Goal: Task Accomplishment & Management: Use online tool/utility

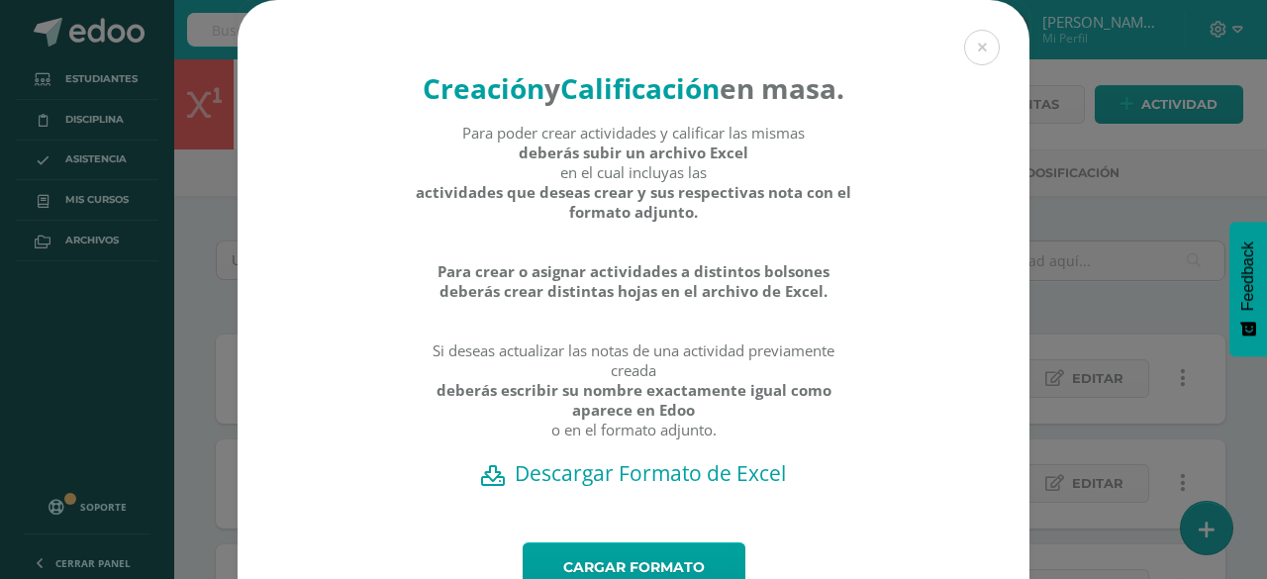
scroll to position [126, 0]
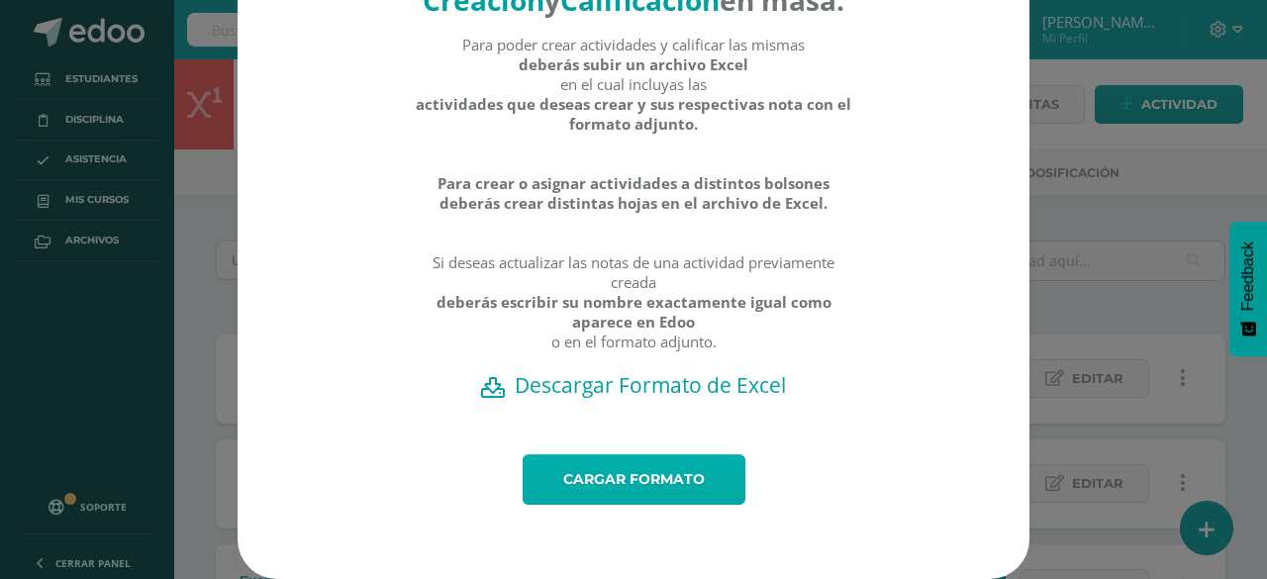
click at [684, 499] on link "Cargar formato" at bounding box center [634, 479] width 223 height 50
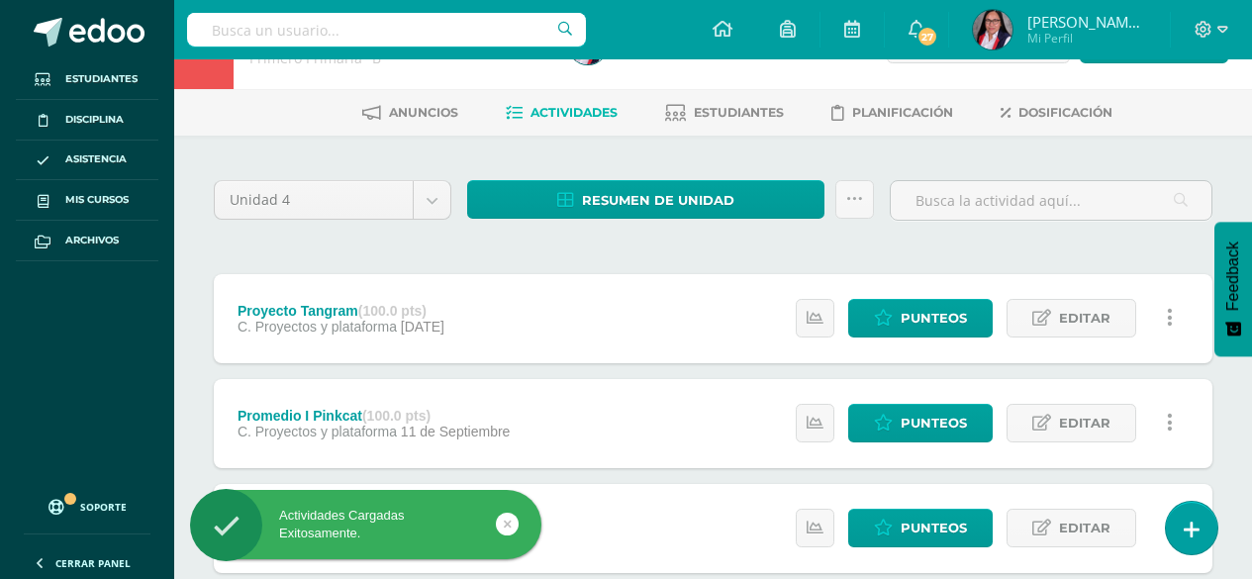
scroll to position [62, 0]
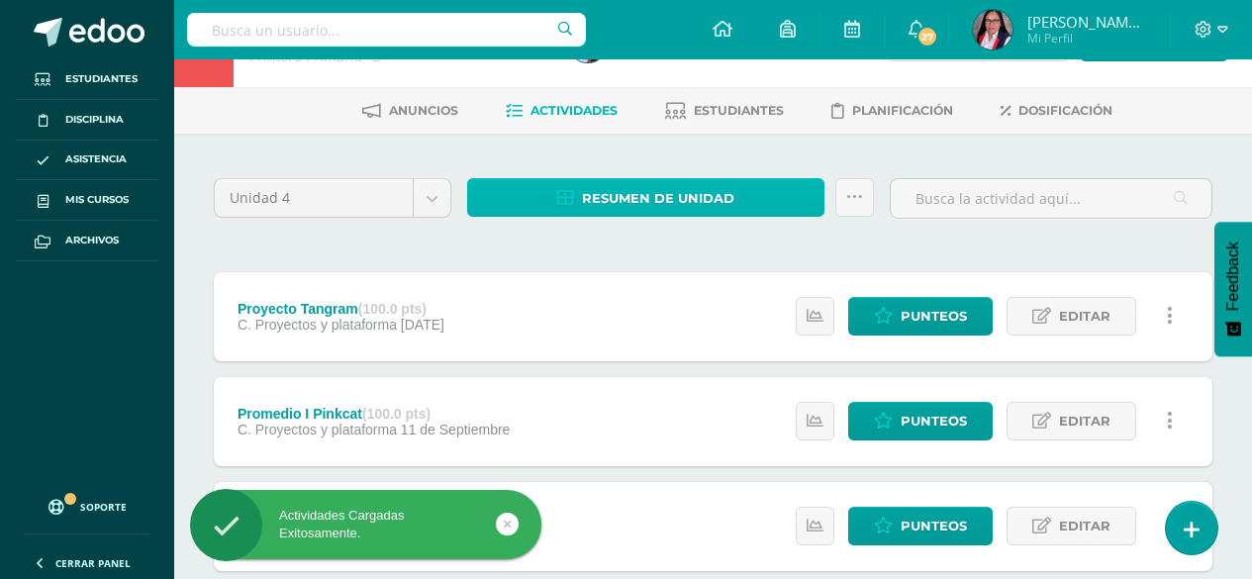
click at [721, 207] on span "Resumen de unidad" at bounding box center [658, 198] width 152 height 37
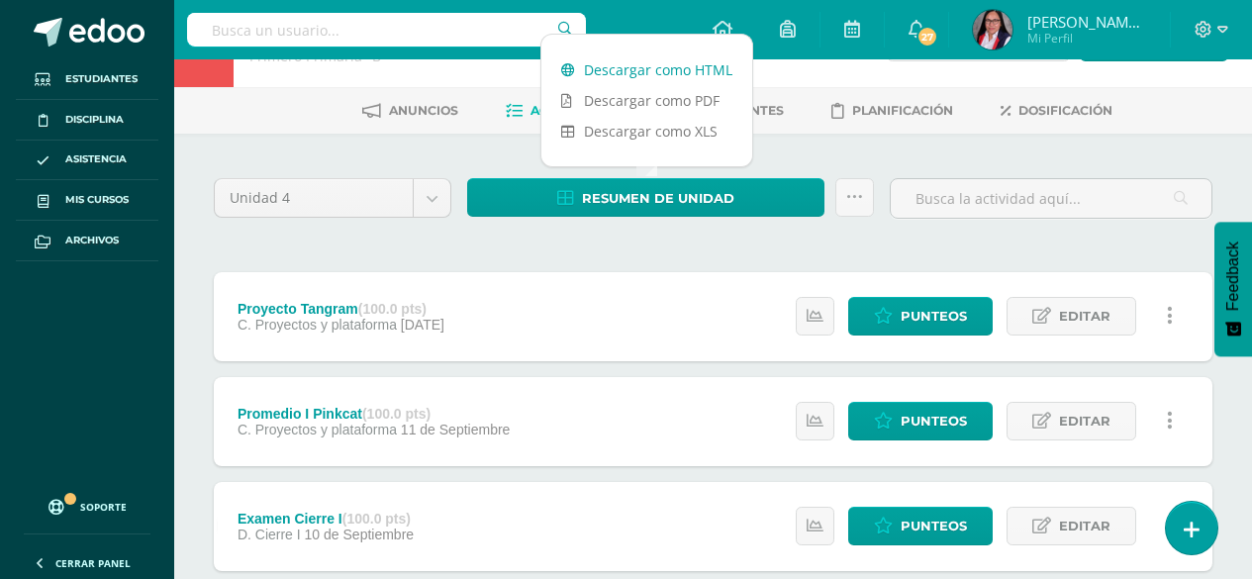
click at [672, 68] on link "Descargar como HTML" at bounding box center [647, 69] width 211 height 31
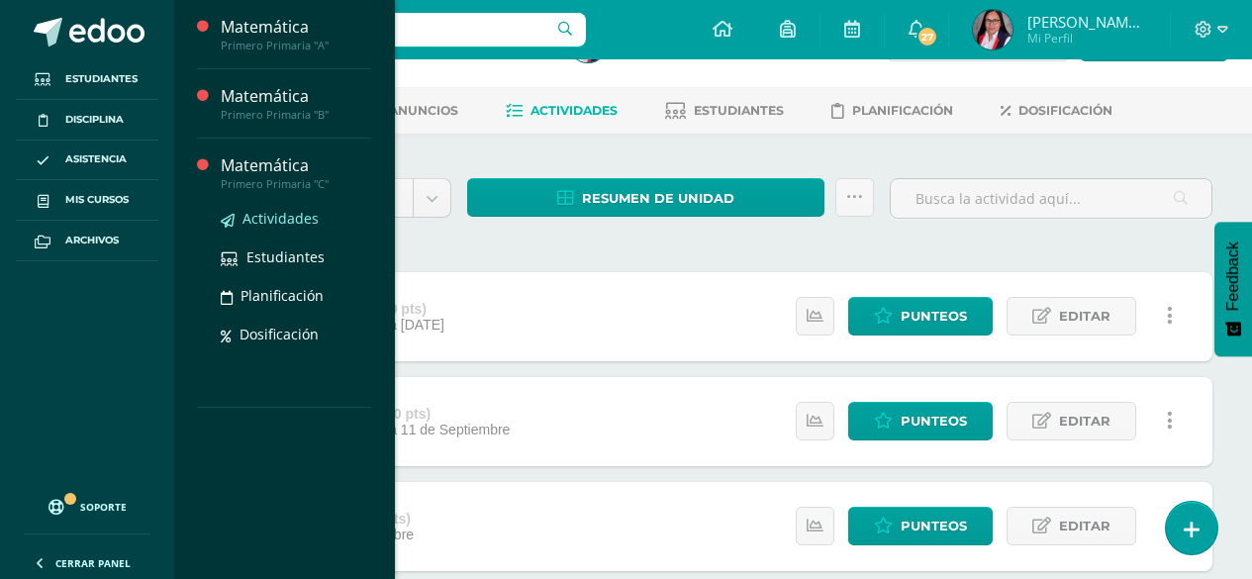
click at [296, 221] on span "Actividades" at bounding box center [281, 218] width 76 height 19
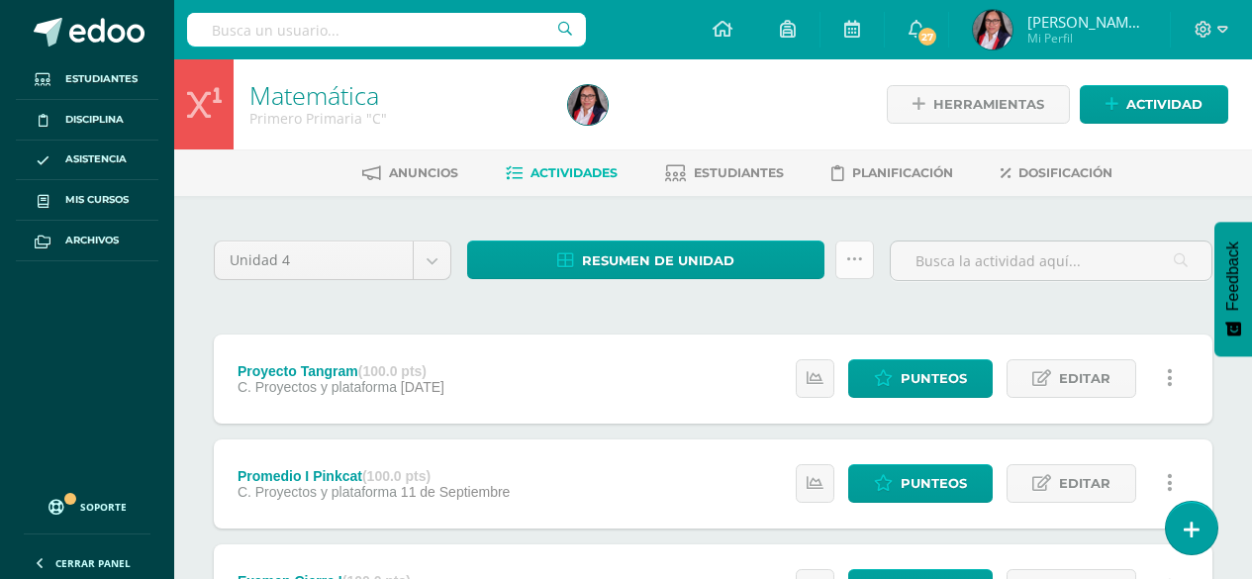
click at [849, 270] on link at bounding box center [855, 260] width 39 height 39
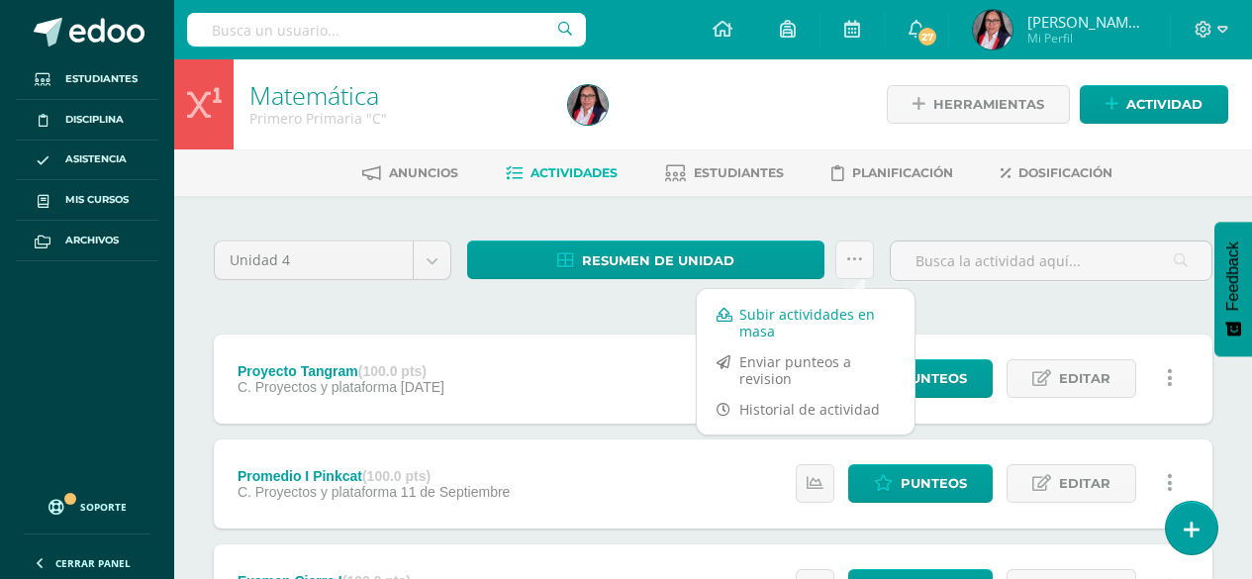
click at [753, 315] on link "Subir actividades en masa" at bounding box center [806, 323] width 218 height 48
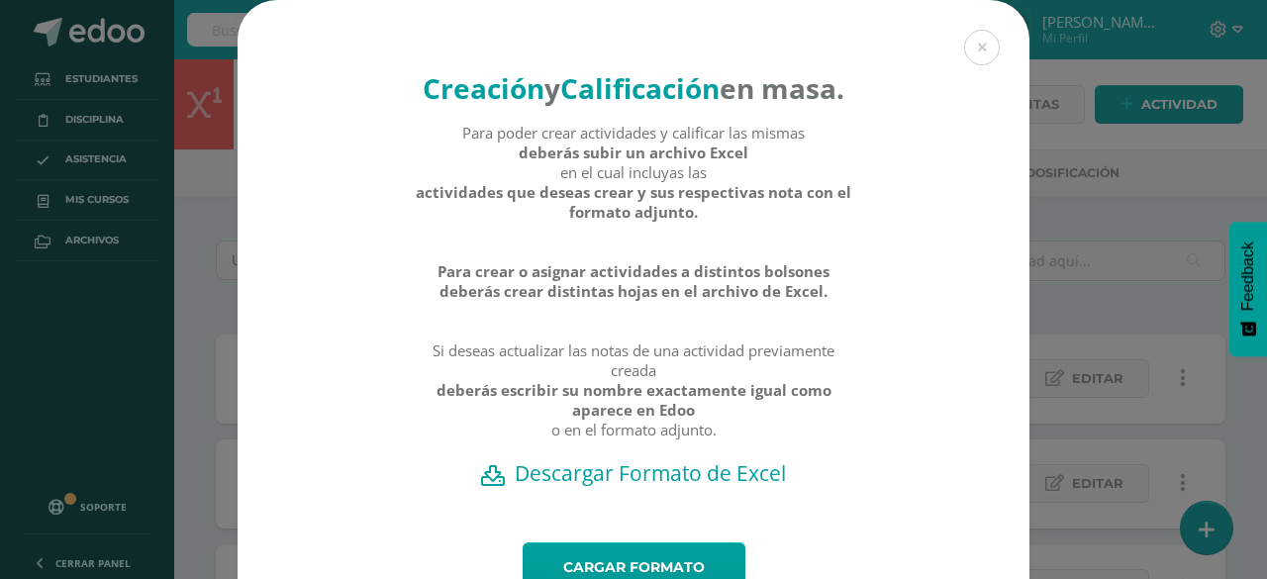
click at [685, 487] on h2 "Descargar Formato de Excel" at bounding box center [633, 473] width 723 height 28
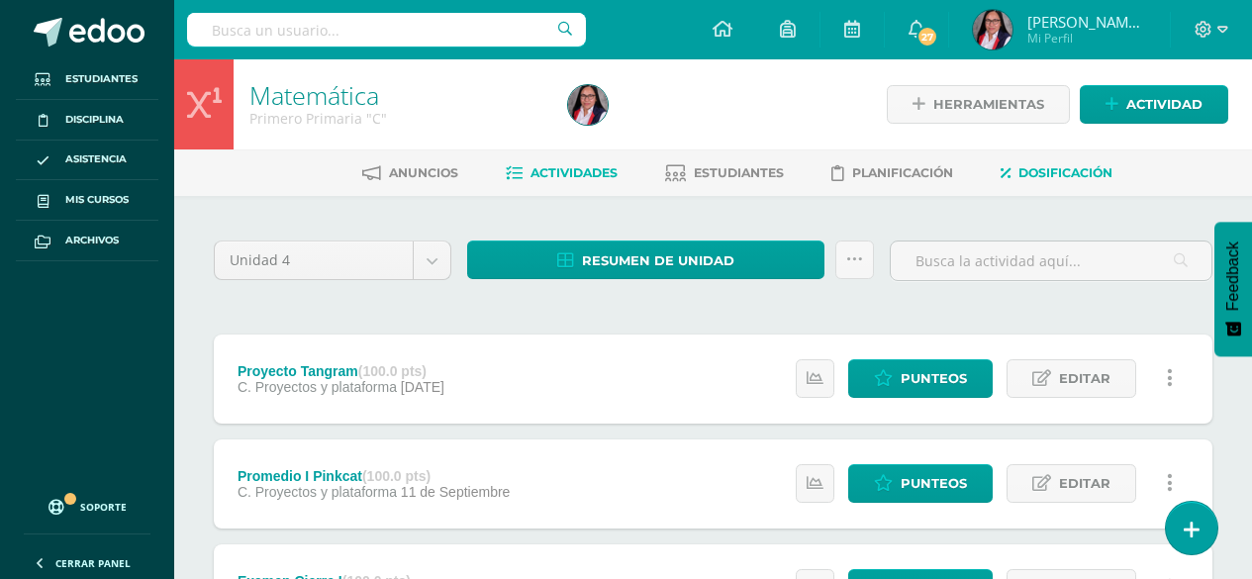
click at [1062, 179] on span "Dosificación" at bounding box center [1066, 172] width 94 height 15
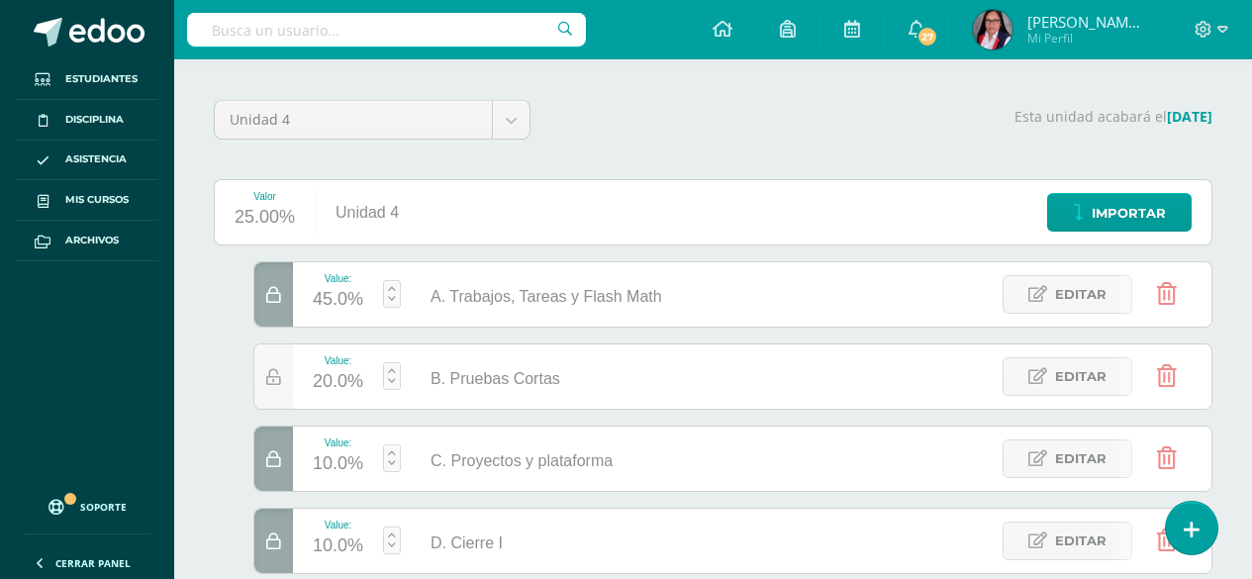
scroll to position [137, 0]
click at [1082, 307] on span "Editar" at bounding box center [1080, 293] width 51 height 37
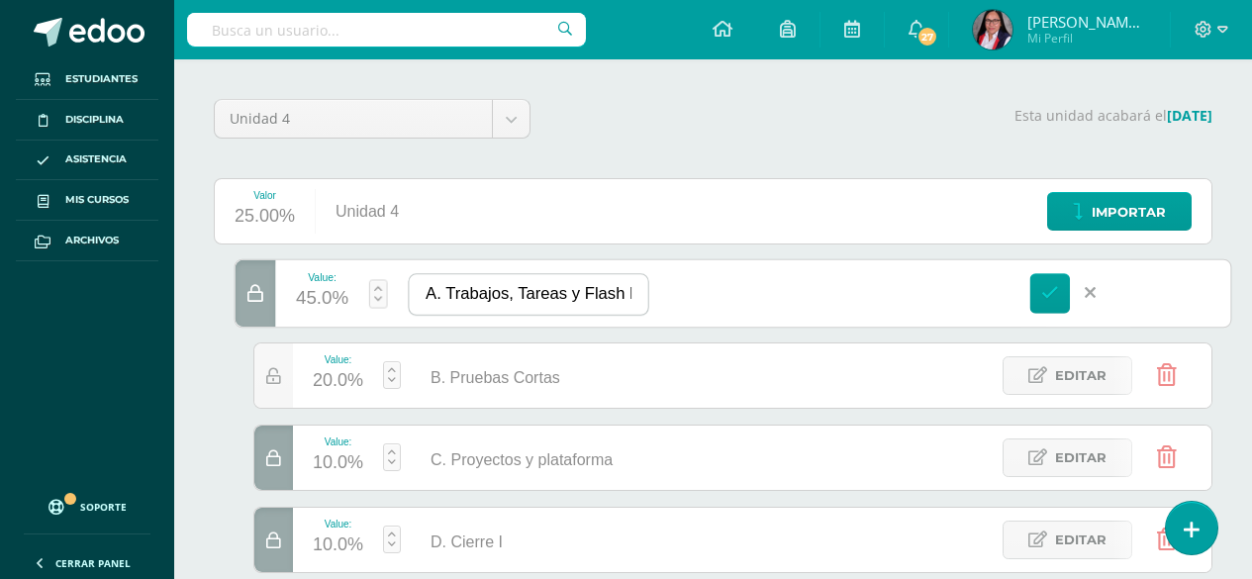
click at [514, 296] on input "A. Trabajos, Tareas y Flash Math" at bounding box center [528, 294] width 239 height 41
type input "A. Trabajos Tareas y Flash Math"
click at [1047, 296] on icon at bounding box center [1050, 293] width 18 height 18
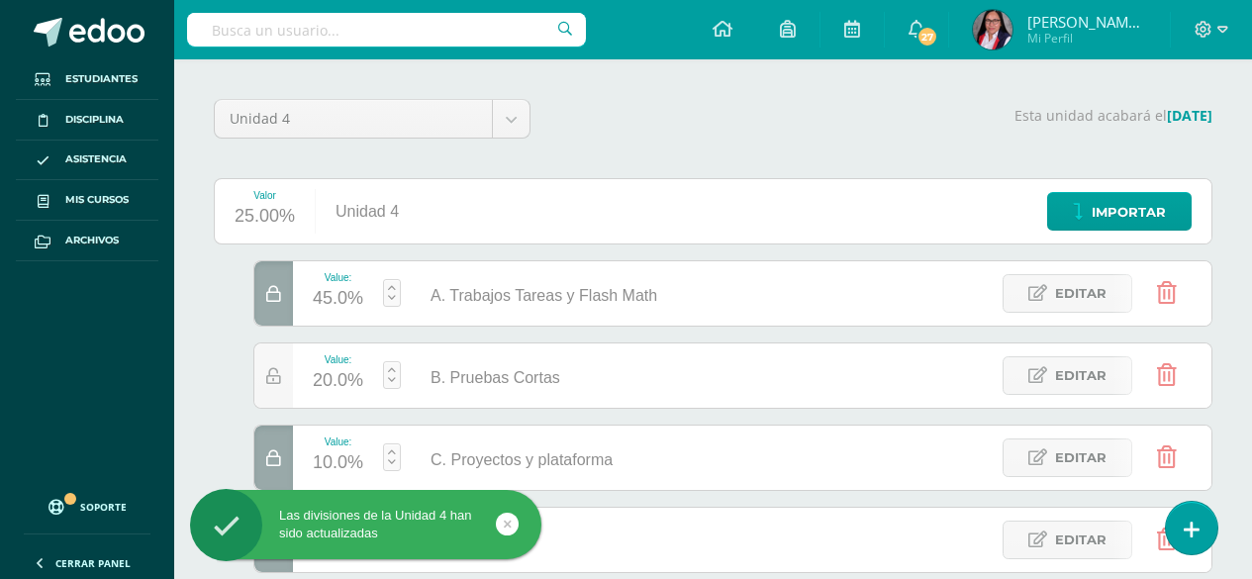
scroll to position [0, 0]
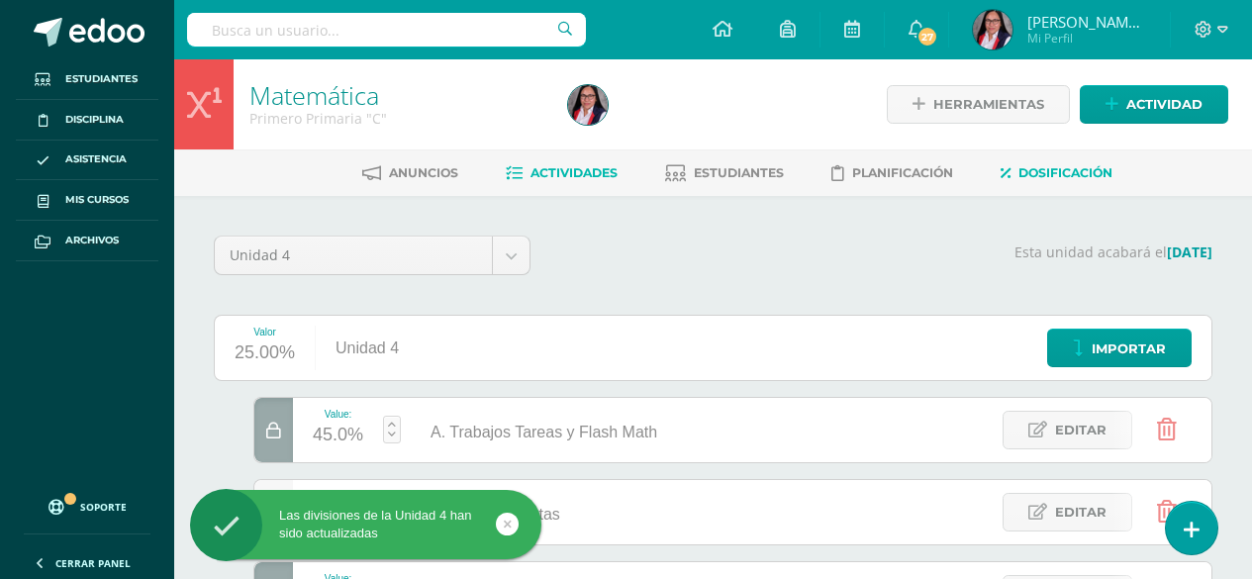
click at [544, 171] on span "Actividades" at bounding box center [574, 172] width 87 height 15
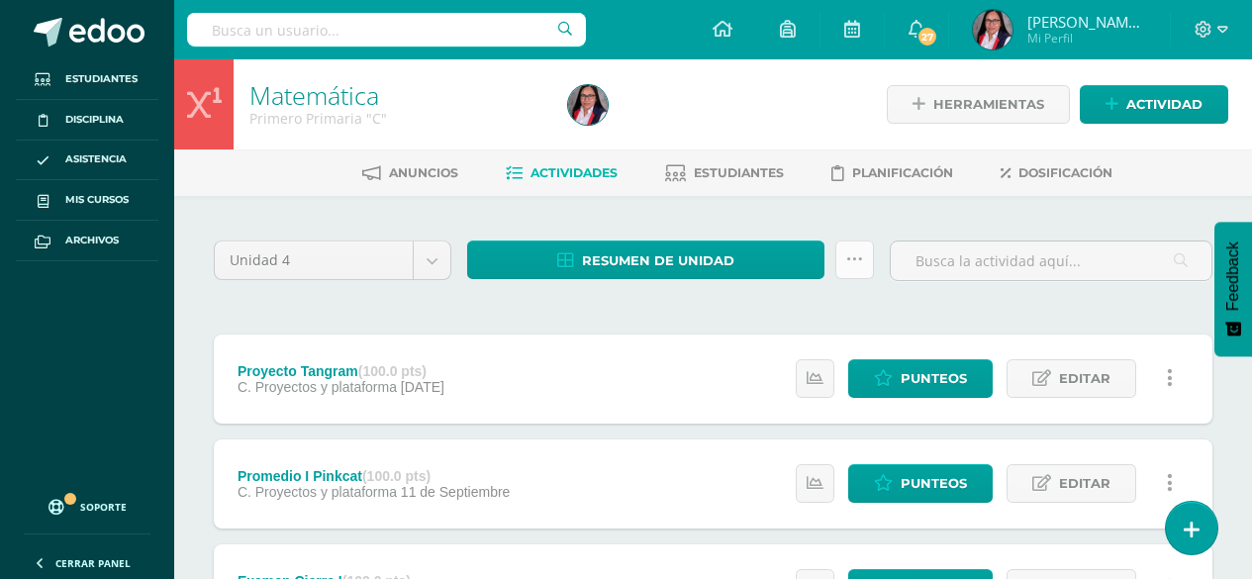
click at [857, 256] on icon at bounding box center [854, 259] width 17 height 17
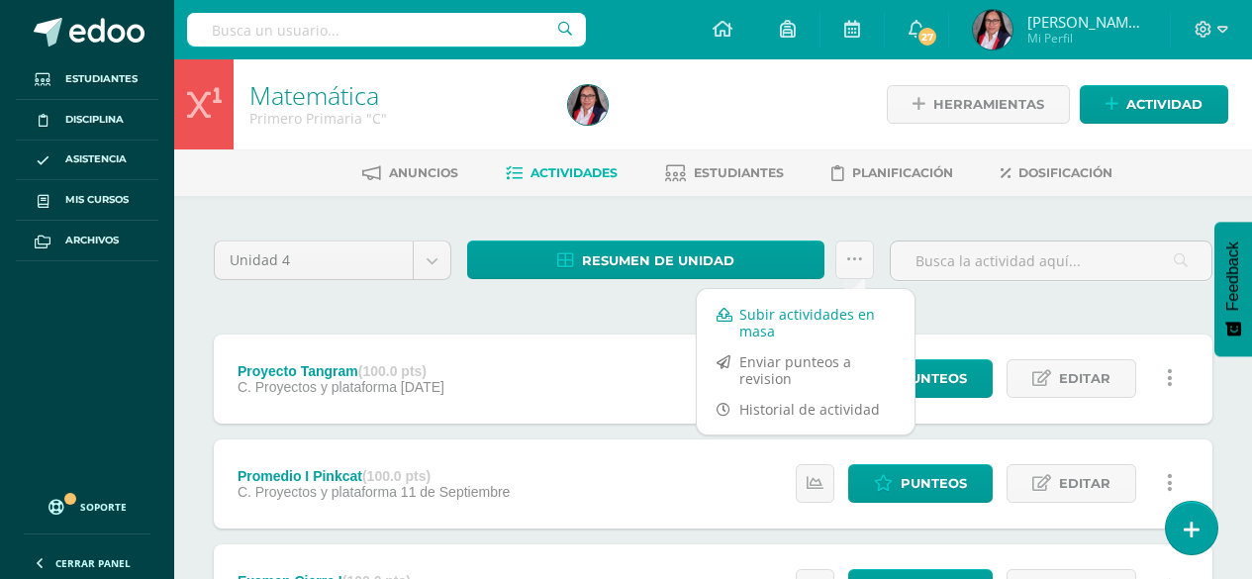
click at [751, 311] on link "Subir actividades en masa" at bounding box center [806, 323] width 218 height 48
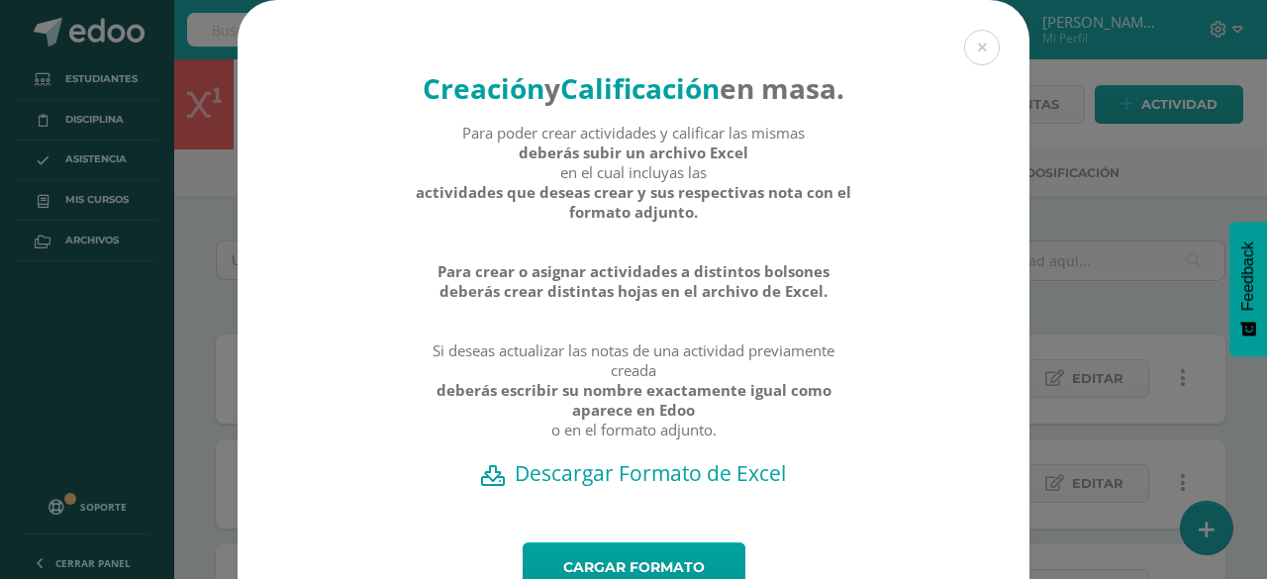
click at [665, 487] on h2 "Descargar Formato de Excel" at bounding box center [633, 473] width 723 height 28
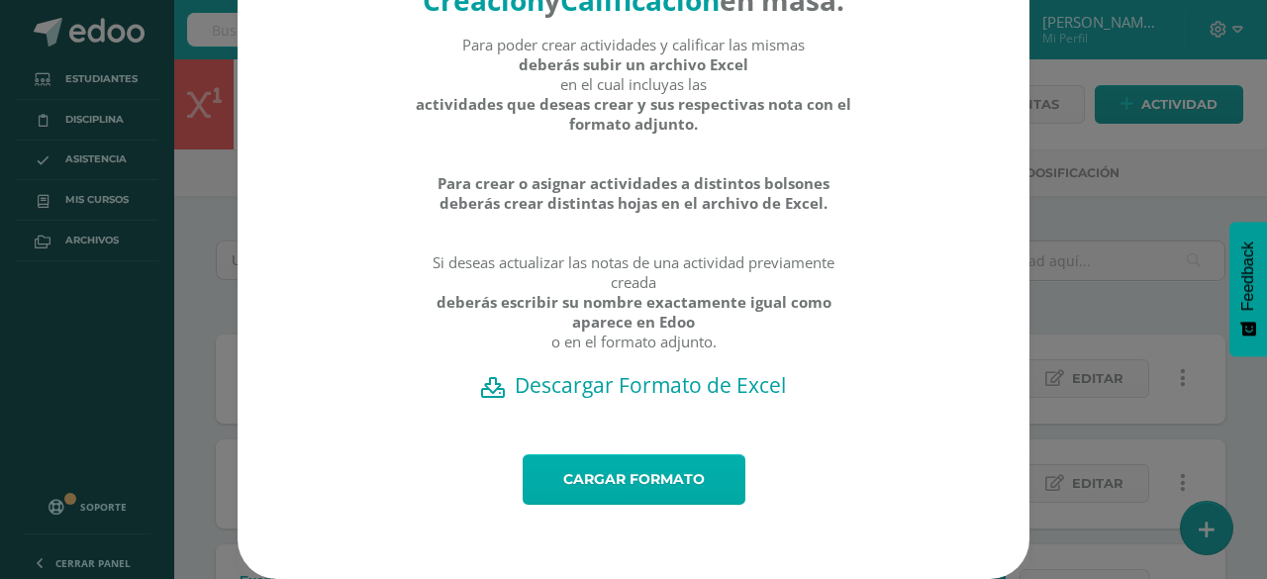
click at [648, 482] on link "Cargar formato" at bounding box center [634, 479] width 223 height 50
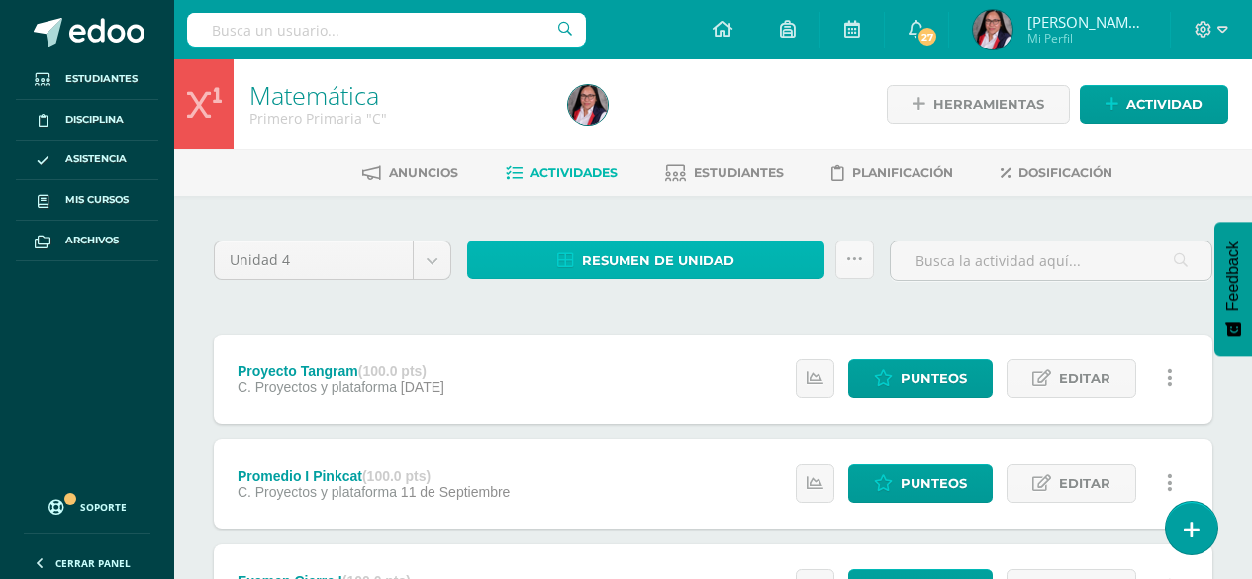
click at [755, 258] on link "Resumen de unidad" at bounding box center [645, 260] width 357 height 39
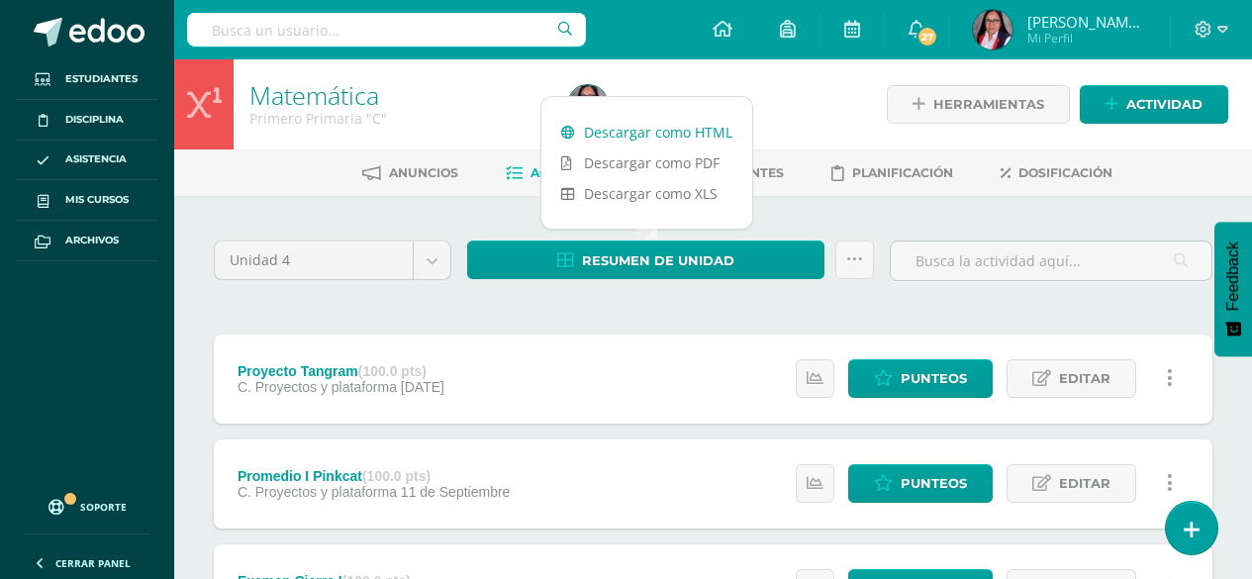
click at [690, 130] on link "Descargar como HTML" at bounding box center [647, 132] width 211 height 31
